Goal: Obtain resource: Download file/media

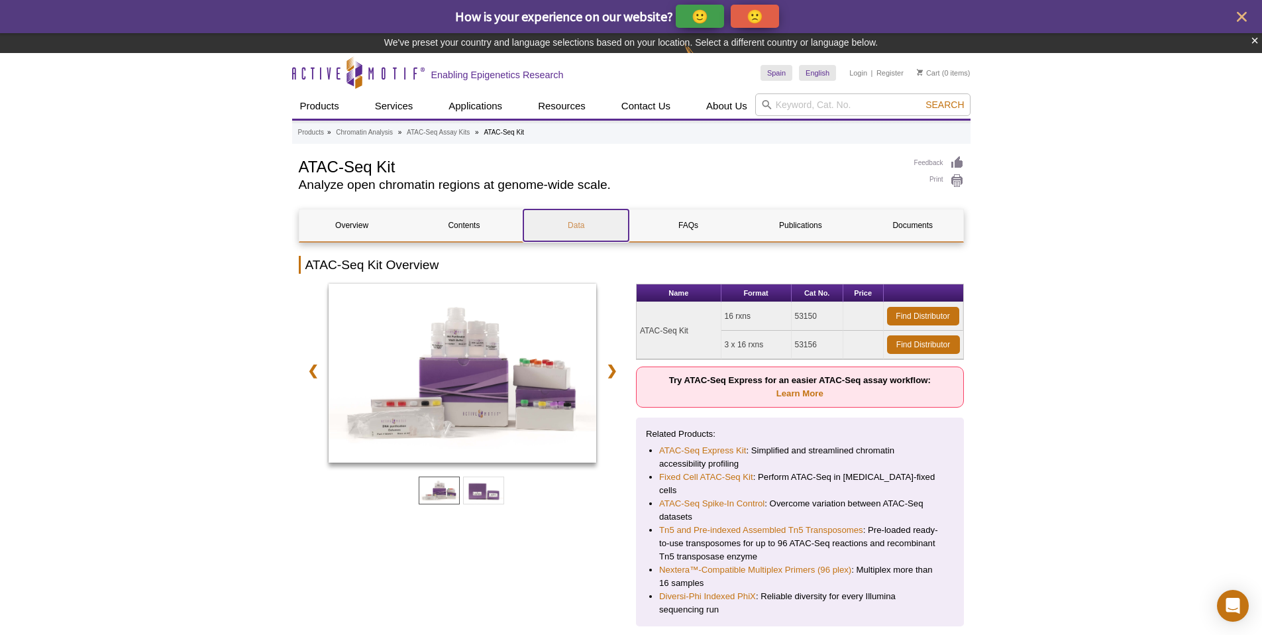
click at [579, 231] on link "Data" at bounding box center [575, 225] width 105 height 32
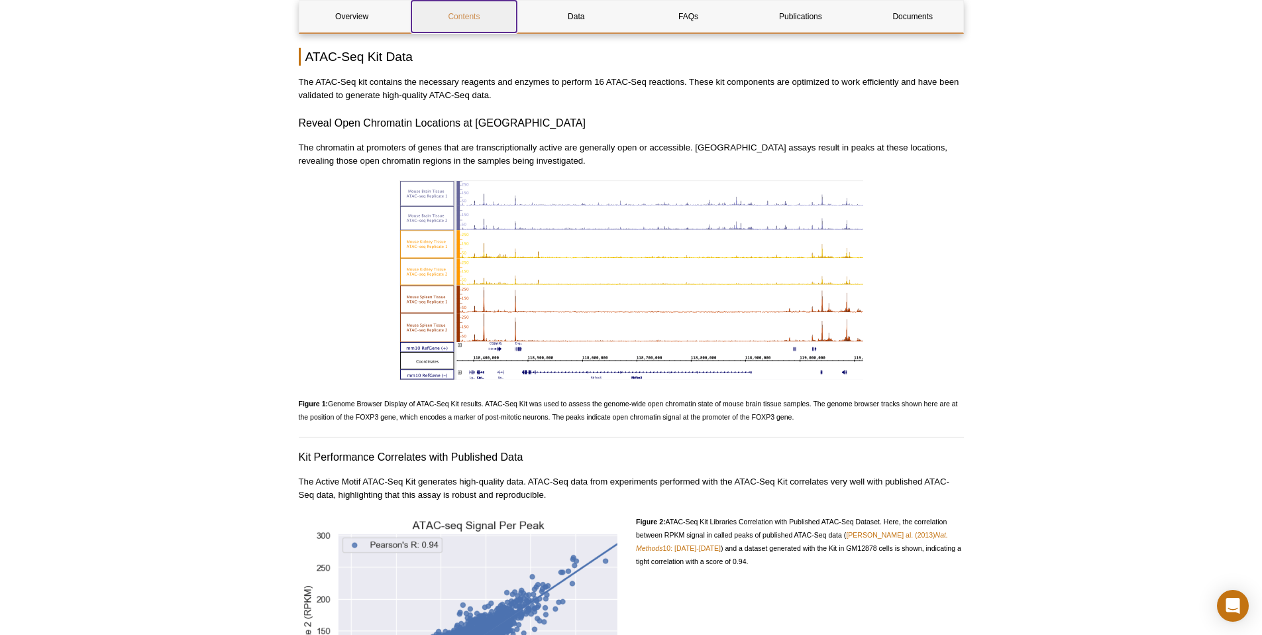
click at [480, 5] on link "Contents" at bounding box center [463, 17] width 105 height 32
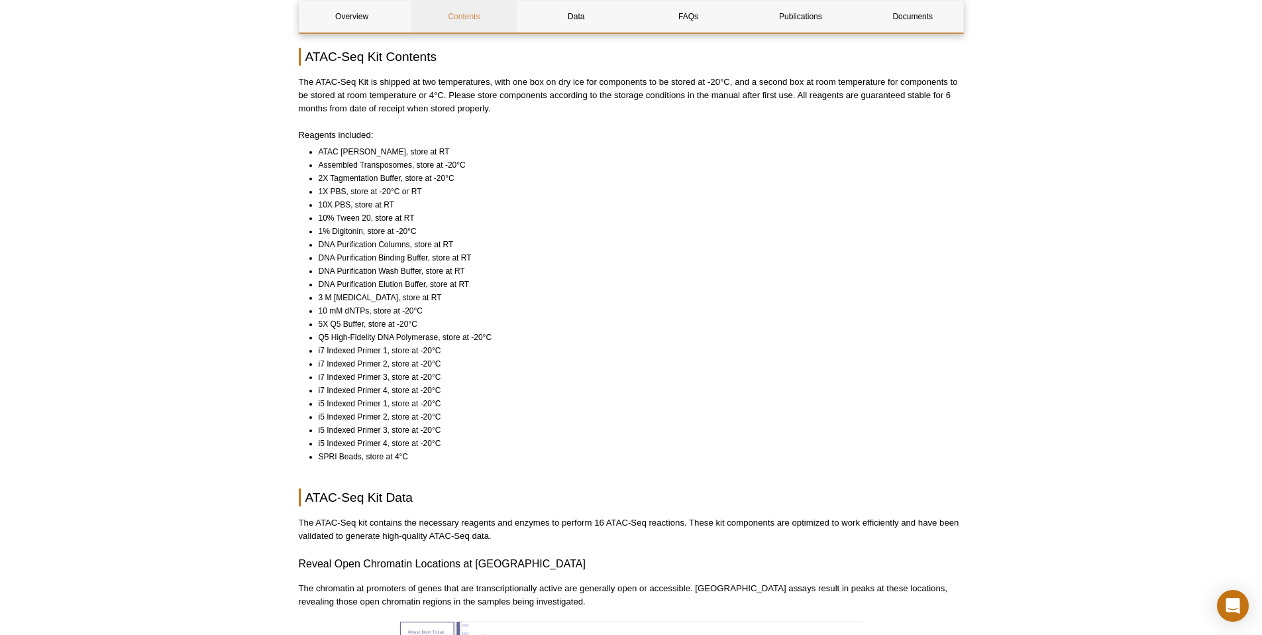
scroll to position [924, 0]
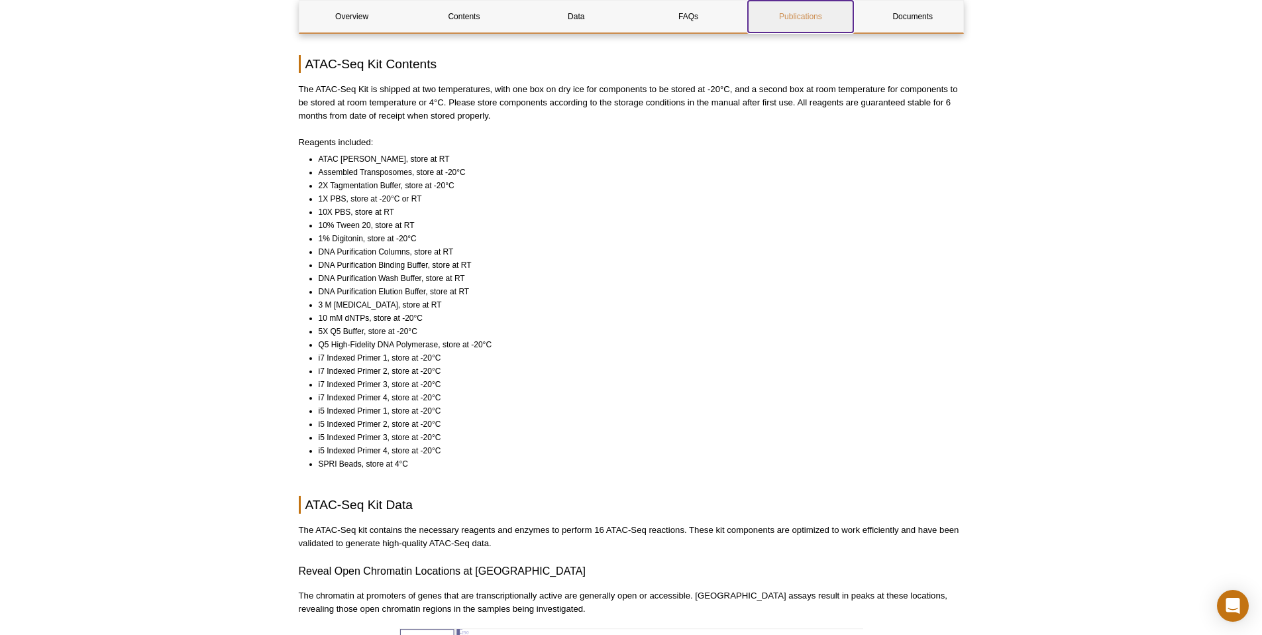
click at [808, 19] on link "Publications" at bounding box center [800, 17] width 105 height 32
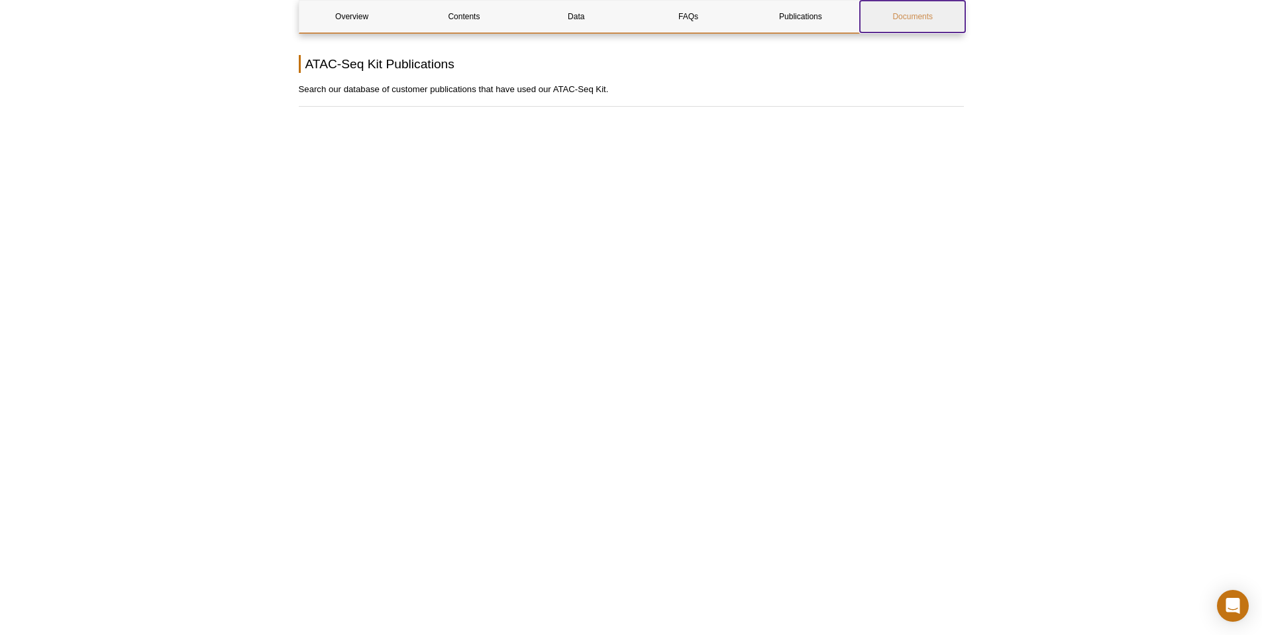
click at [938, 19] on link "Documents" at bounding box center [912, 17] width 105 height 32
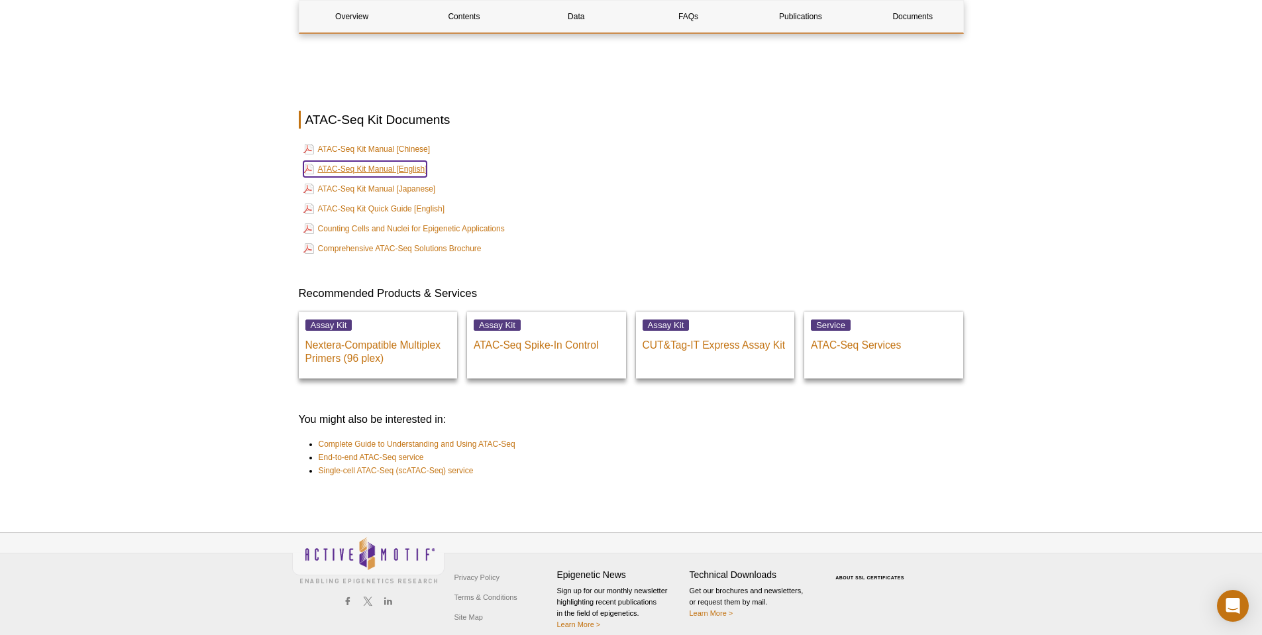
click at [409, 161] on link "ATAC-Seq Kit Manual [English]" at bounding box center [365, 169] width 124 height 16
